Goal: Navigation & Orientation: Find specific page/section

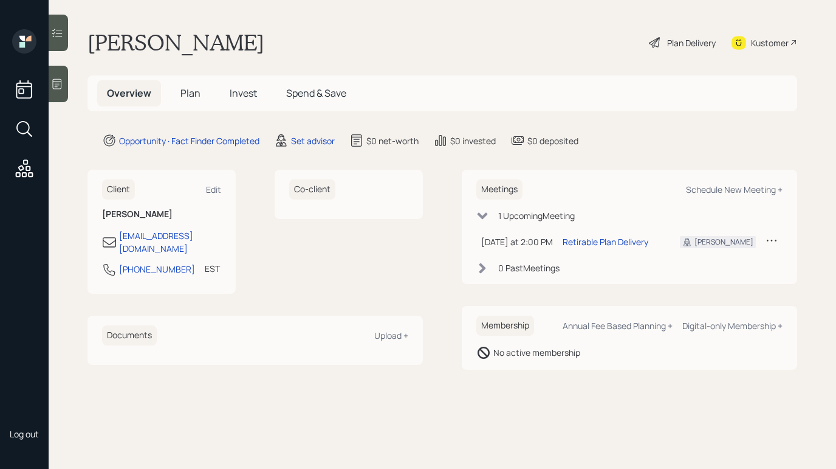
click at [53, 91] on div at bounding box center [58, 84] width 19 height 36
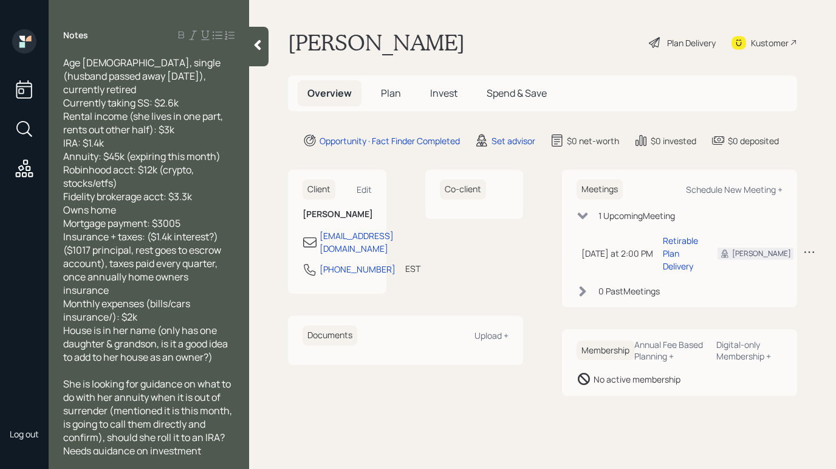
click at [254, 51] on div at bounding box center [258, 47] width 19 height 40
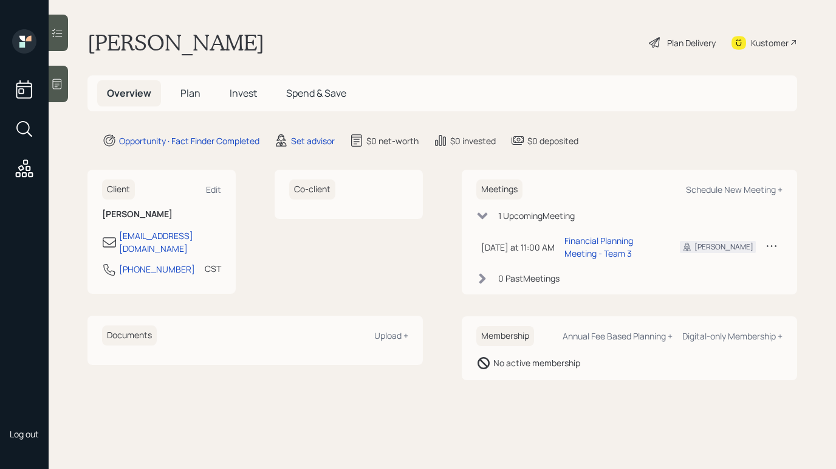
click at [57, 86] on icon at bounding box center [57, 84] width 12 height 12
